Goal: Check status: Check status

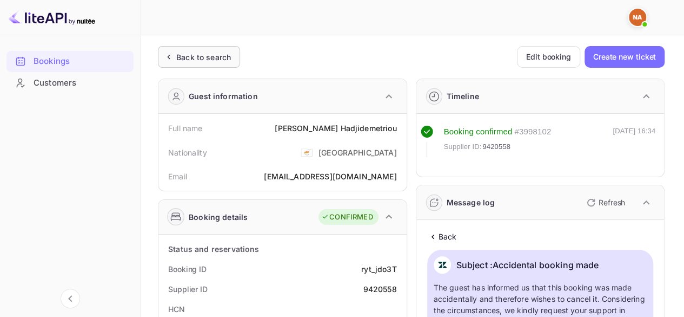
click at [181, 58] on div "Back to search" at bounding box center [203, 56] width 55 height 11
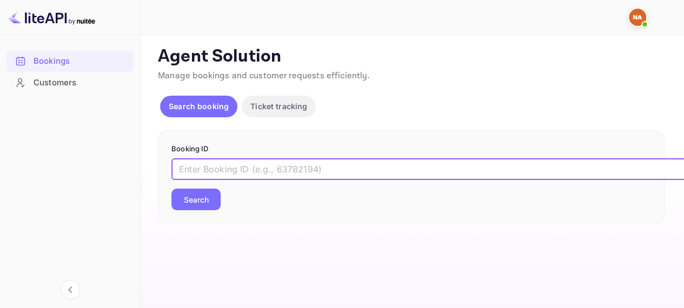
click at [380, 176] on input "text" at bounding box center [442, 170] width 541 height 22
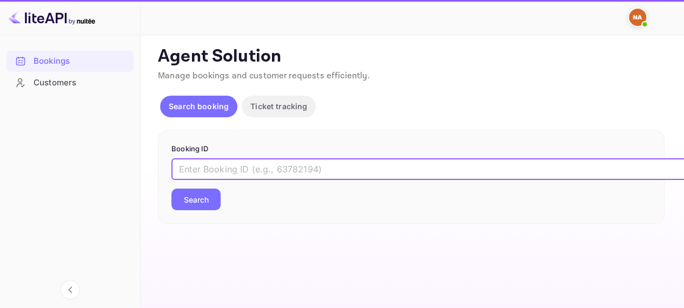
paste input "9401645"
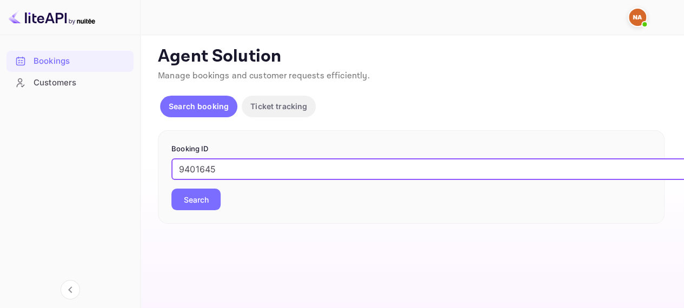
type input "9401645"
click at [172, 189] on button "Search" at bounding box center [196, 200] width 49 height 22
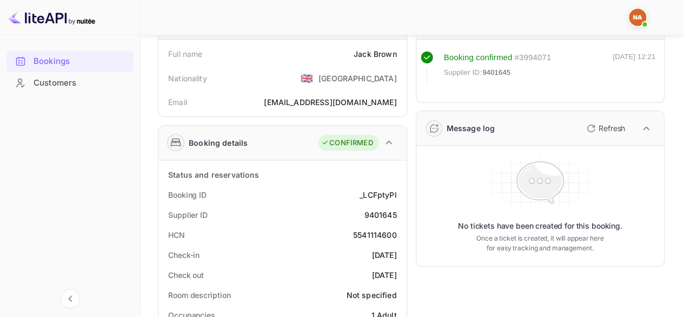
scroll to position [74, 0]
click at [595, 129] on icon "button" at bounding box center [591, 128] width 13 height 13
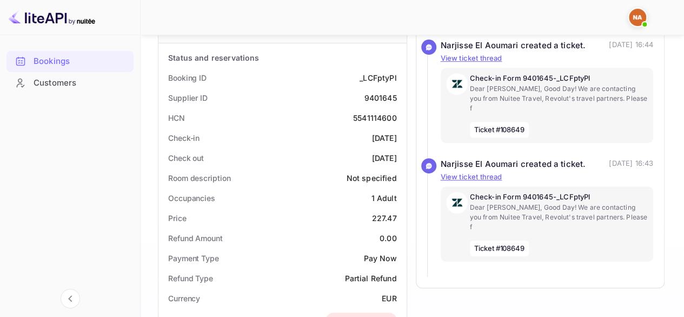
scroll to position [100, 0]
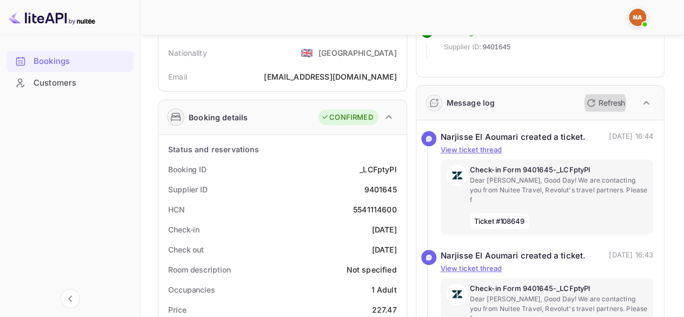
click at [604, 98] on p "Refresh" at bounding box center [612, 102] width 27 height 11
